Goal: Information Seeking & Learning: Learn about a topic

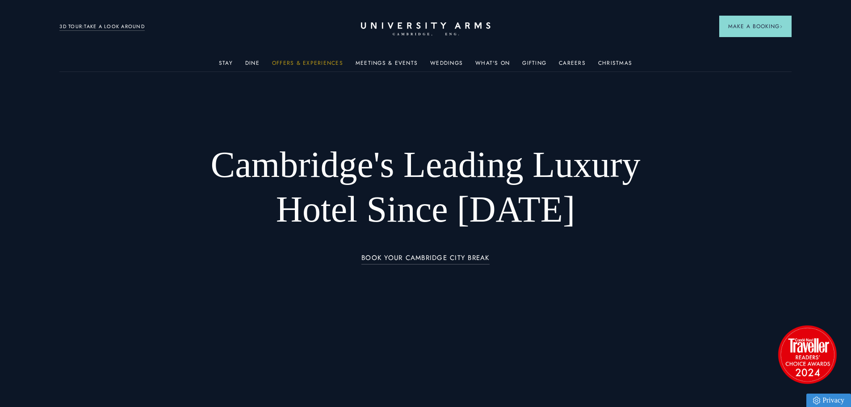
click at [291, 64] on link "Offers & Experiences" at bounding box center [307, 66] width 71 height 12
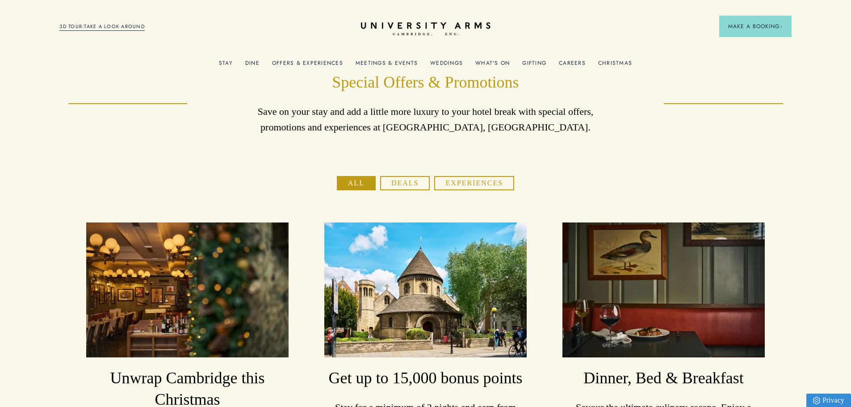
click at [490, 60] on link "What's On" at bounding box center [492, 66] width 34 height 12
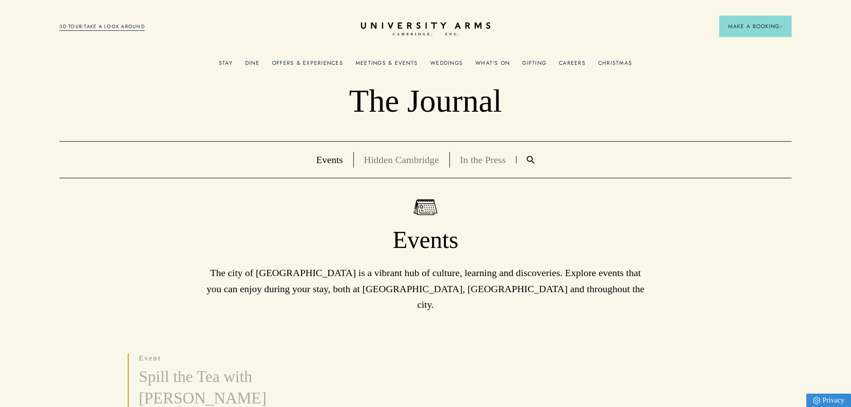
click at [401, 162] on link "Hidden Cambridge" at bounding box center [401, 159] width 75 height 11
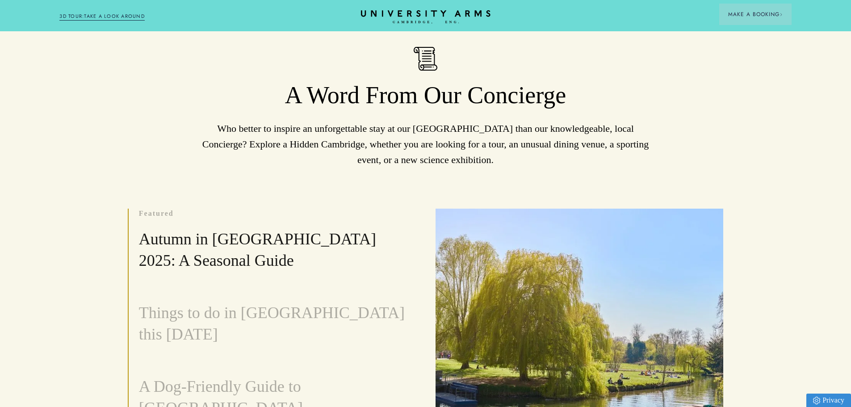
scroll to position [251, 0]
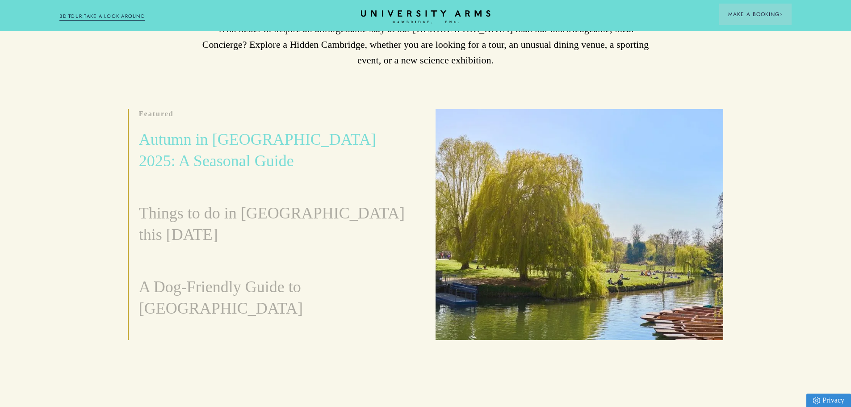
click at [338, 143] on h3 "Autumn in [GEOGRAPHIC_DATA] 2025: A Seasonal Guide" at bounding box center [272, 150] width 266 height 43
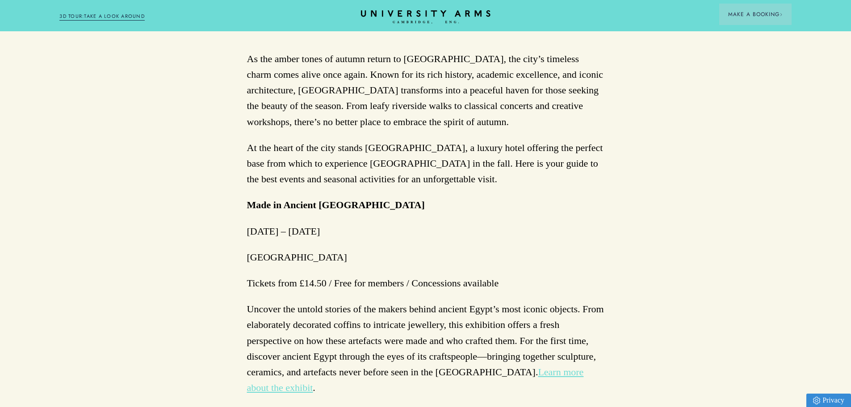
scroll to position [512, 0]
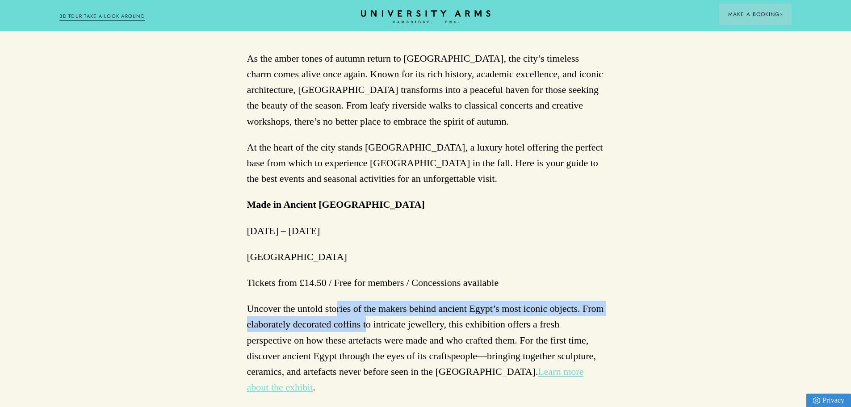
drag, startPoint x: 335, startPoint y: 307, endPoint x: 367, endPoint y: 321, distance: 35.3
click at [367, 321] on p "Uncover the untold stories of the makers behind ancient Egypt’s most iconic obj…" at bounding box center [425, 348] width 357 height 94
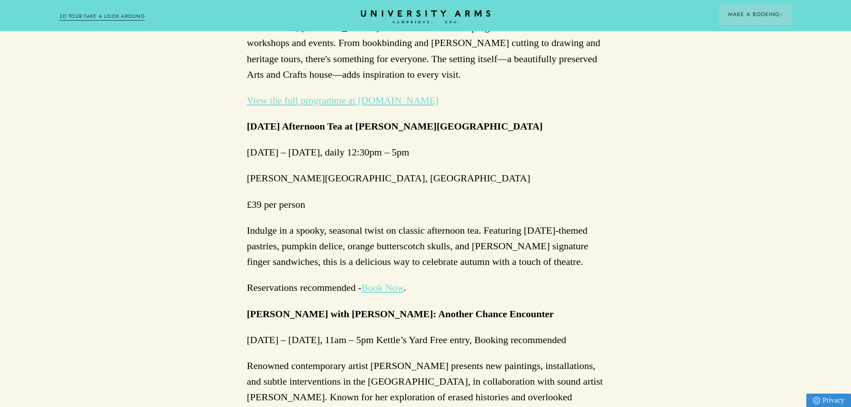
scroll to position [1785, 0]
drag, startPoint x: 367, startPoint y: 321, endPoint x: 292, endPoint y: 338, distance: 77.5
click at [292, 357] on p "Renowned contemporary artist [PERSON_NAME] presents new paintings, installation…" at bounding box center [425, 396] width 357 height 79
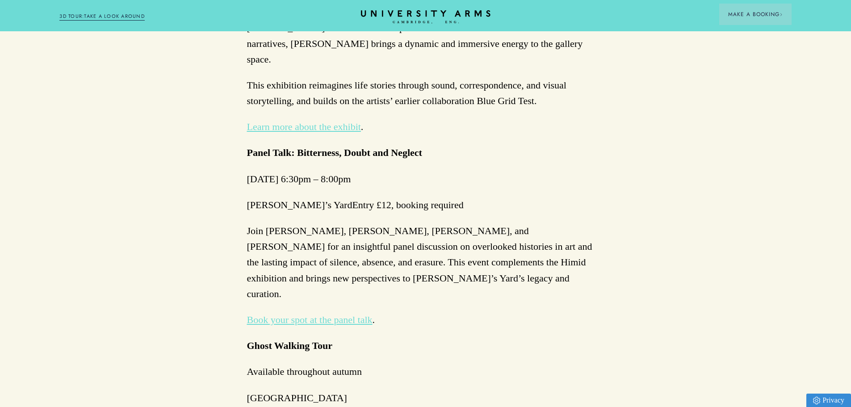
scroll to position [2154, 0]
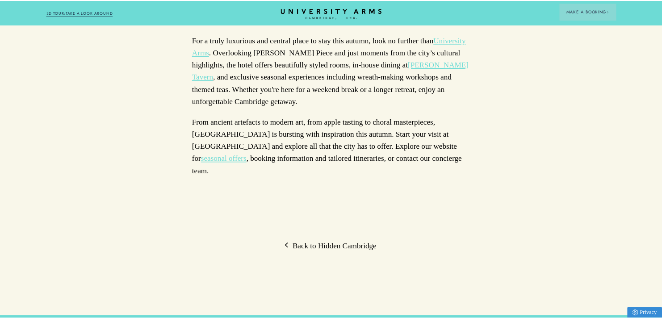
scroll to position [2773, 0]
